Goal: Task Accomplishment & Management: Complete application form

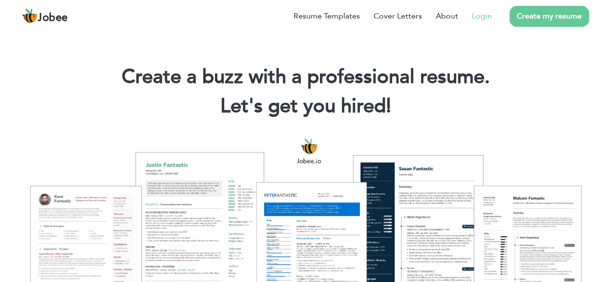
click at [480, 19] on link "Login" at bounding box center [482, 16] width 20 height 12
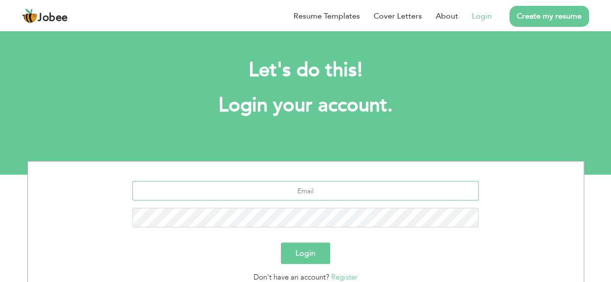
click at [292, 192] on input "text" at bounding box center [305, 191] width 347 height 20
click at [341, 278] on link "Register" at bounding box center [344, 278] width 26 height 10
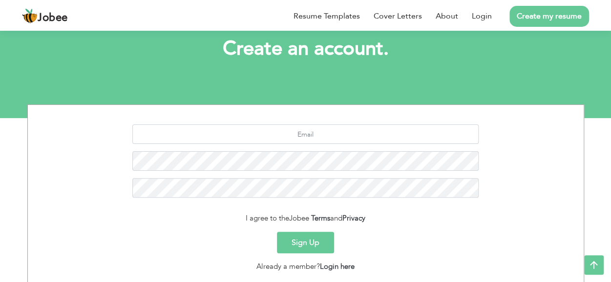
scroll to position [56, 0]
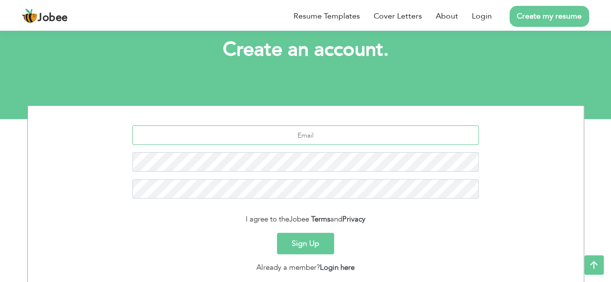
click at [256, 140] on input "text" at bounding box center [305, 136] width 347 height 20
click at [422, 139] on input "sabdoger" at bounding box center [305, 136] width 347 height 20
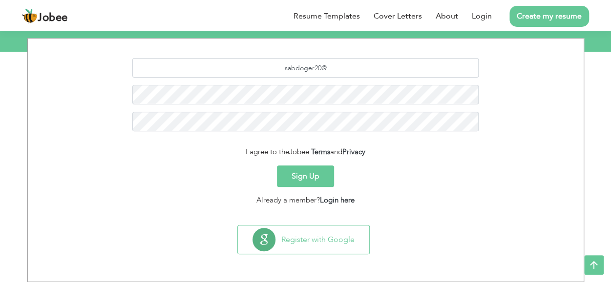
click at [422, 139] on form "sabdoger20@ I agree to the Jobee Terms and Privacy Sign Up Already a member? Lo…" at bounding box center [306, 132] width 542 height 148
click at [402, 71] on input "sabdoger20@" at bounding box center [305, 68] width 347 height 20
type input "sabdoger20@gmail.com"
click at [302, 176] on button "Sign Up" at bounding box center [305, 177] width 57 height 22
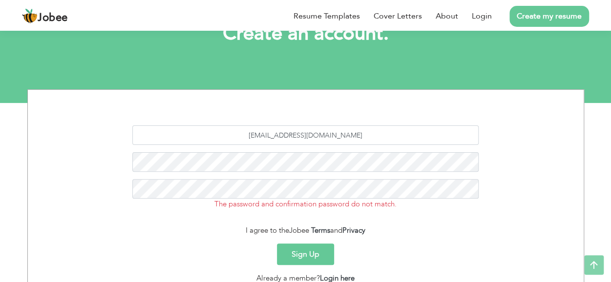
scroll to position [72, 0]
click at [306, 255] on button "Sign Up" at bounding box center [305, 254] width 57 height 22
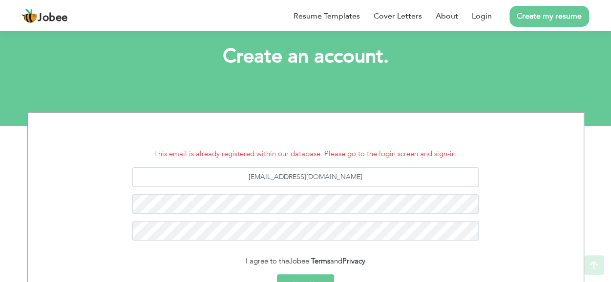
scroll to position [50, 0]
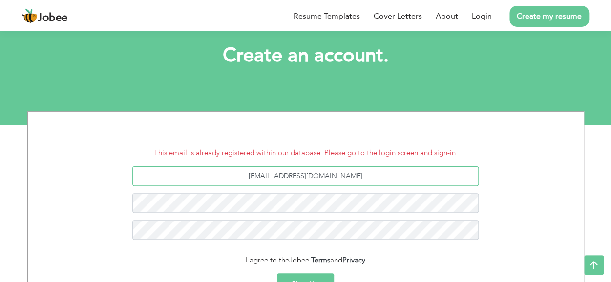
click at [350, 180] on input "sabdoger20@gmail.com" at bounding box center [305, 177] width 347 height 20
